Goal: Task Accomplishment & Management: Use online tool/utility

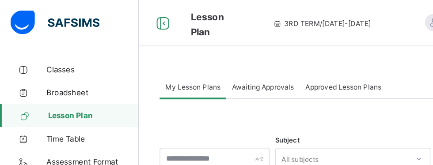
click at [46, 52] on span "Classes" at bounding box center [70, 53] width 71 height 7
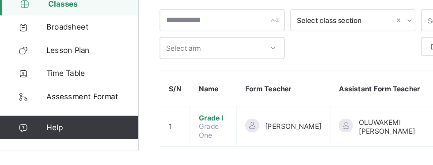
click at [173, 139] on span "Grade I" at bounding box center [163, 140] width 22 height 7
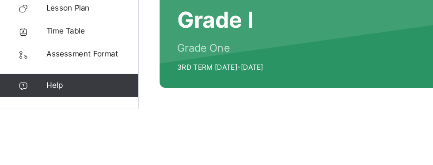
scroll to position [35, 0]
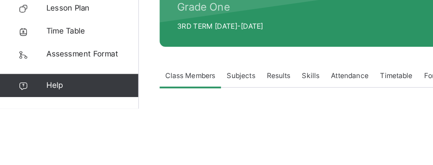
click at [192, 138] on span "Subjects" at bounding box center [184, 140] width 22 height 8
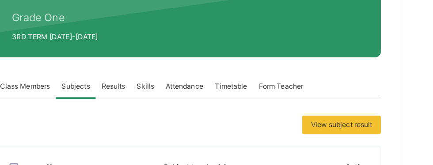
scroll to position [107, 0]
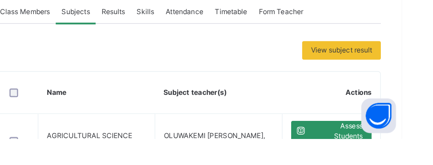
click at [390, 161] on span "Assess Students" at bounding box center [384, 160] width 40 height 16
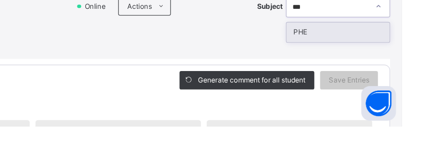
scroll to position [0, 0]
click at [419, 88] on div "PHE" at bounding box center [384, 93] width 79 height 15
type input "***"
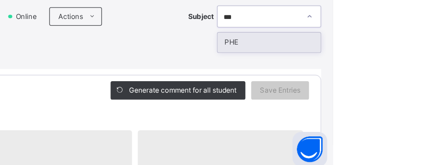
scroll to position [127, 0]
click at [419, 61] on div "PHE" at bounding box center [384, 65] width 79 height 15
type input "***"
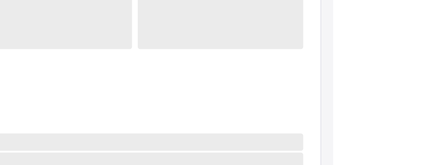
scroll to position [0, 0]
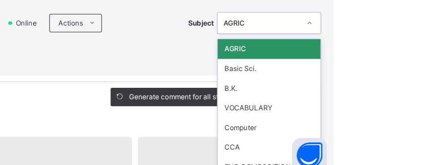
type input "*"
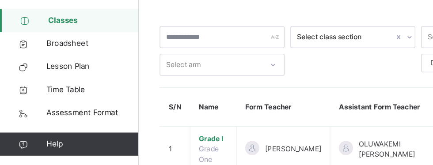
click at [172, 144] on span "Grade I" at bounding box center [163, 144] width 22 height 8
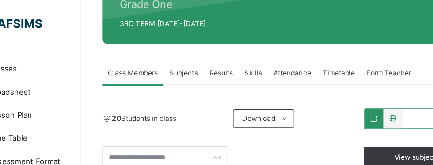
click at [192, 53] on span "Subjects" at bounding box center [184, 56] width 22 height 8
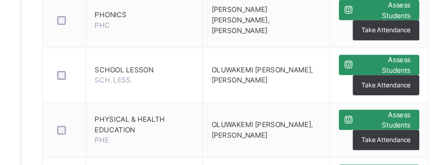
click at [391, 91] on span "Assess Students" at bounding box center [384, 92] width 40 height 16
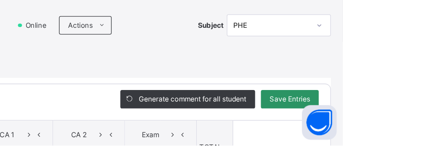
scroll to position [1191, 0]
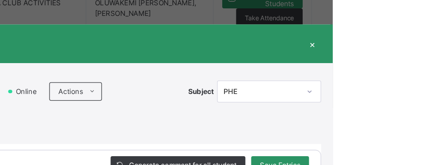
click at [424, 31] on div "×" at bounding box center [417, 37] width 13 height 12
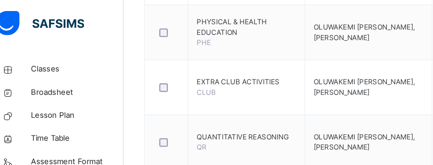
scroll to position [1082, 0]
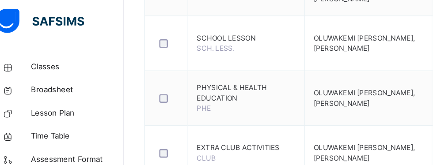
click at [186, 76] on span "PHYSICAL & HEALTH EDUCATION" at bounding box center [200, 73] width 76 height 16
click at [209, 43] on td "SCHOOL LESSON SCH. LESS." at bounding box center [200, 35] width 89 height 42
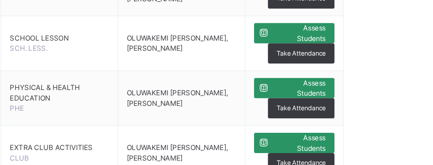
click at [376, 70] on span "Assess Students" at bounding box center [384, 69] width 40 height 16
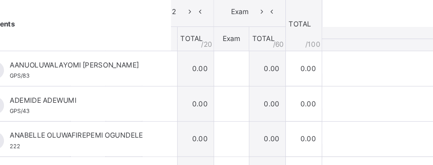
scroll to position [0, 79]
click at [216, 56] on input "text" at bounding box center [203, 54] width 27 height 27
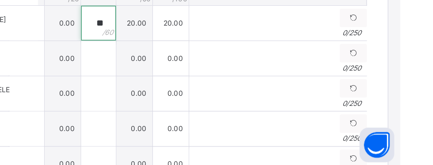
type input "**"
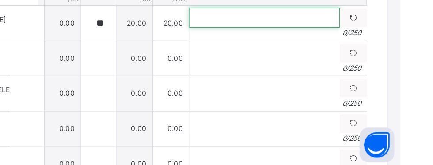
click at [325, 56] on input "text" at bounding box center [329, 49] width 115 height 15
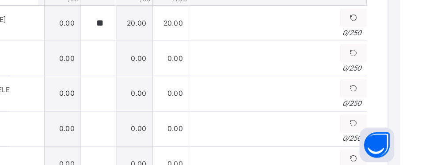
click at [272, 55] on td "20.00" at bounding box center [259, 54] width 28 height 27
click at [272, 62] on td "20.00" at bounding box center [259, 54] width 28 height 27
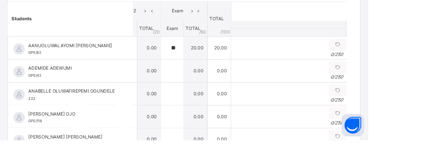
scroll to position [1074, 0]
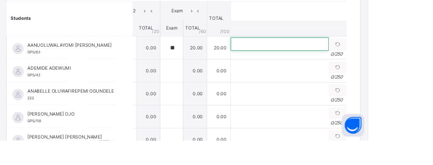
click at [312, 55] on input "text" at bounding box center [329, 52] width 115 height 15
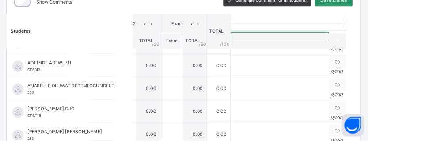
scroll to position [17, 79]
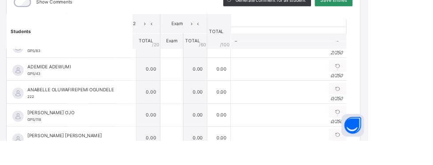
click at [272, 87] on td "0.00" at bounding box center [259, 81] width 28 height 27
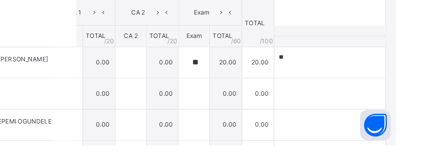
scroll to position [106, 0]
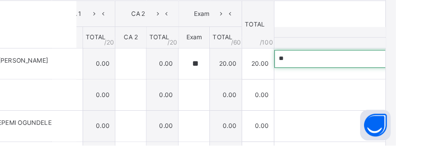
click at [385, 93] on input "**" at bounding box center [385, 90] width 115 height 15
type input "*"
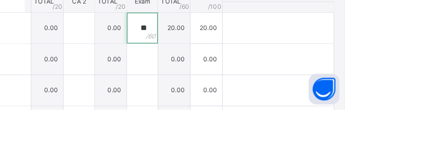
click at [272, 95] on div "**" at bounding box center [258, 94] width 27 height 27
type input "*"
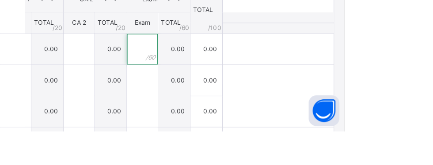
scroll to position [0, 0]
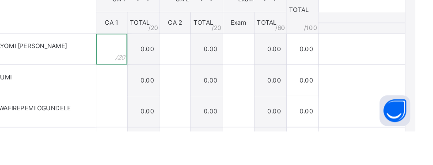
click at [184, 98] on div at bounding box center [170, 94] width 27 height 27
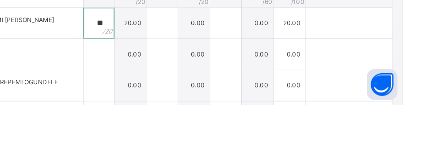
type input "**"
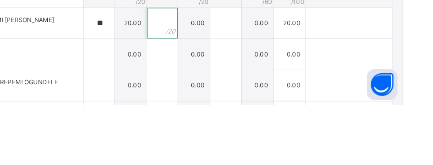
click at [239, 97] on input "text" at bounding box center [225, 94] width 27 height 27
type input "**"
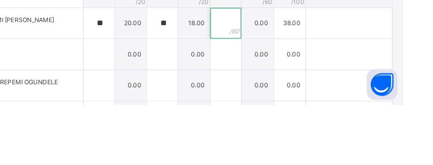
click at [294, 96] on div at bounding box center [280, 94] width 27 height 27
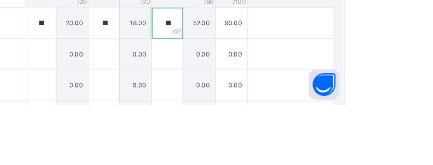
type input "**"
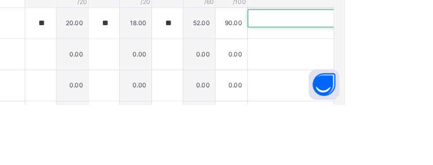
click at [415, 98] on input "text" at bounding box center [407, 90] width 115 height 15
type input "*********"
